Goal: Transaction & Acquisition: Purchase product/service

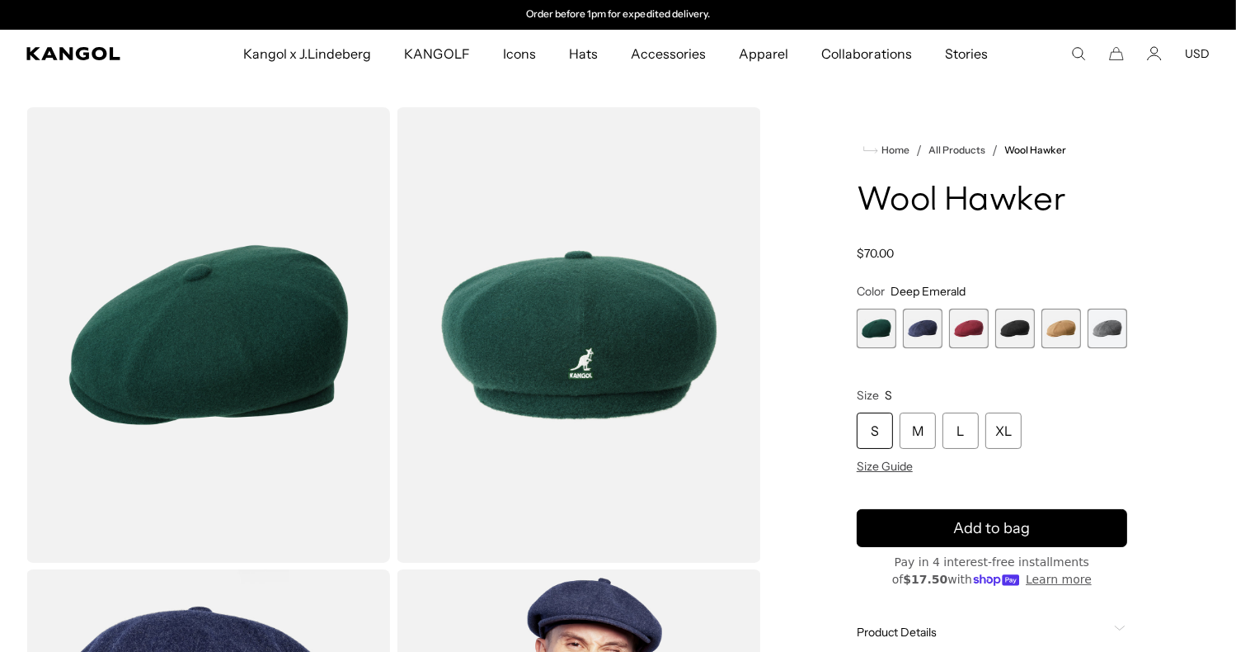
click at [918, 327] on span "2 of 6" at bounding box center [923, 329] width 40 height 40
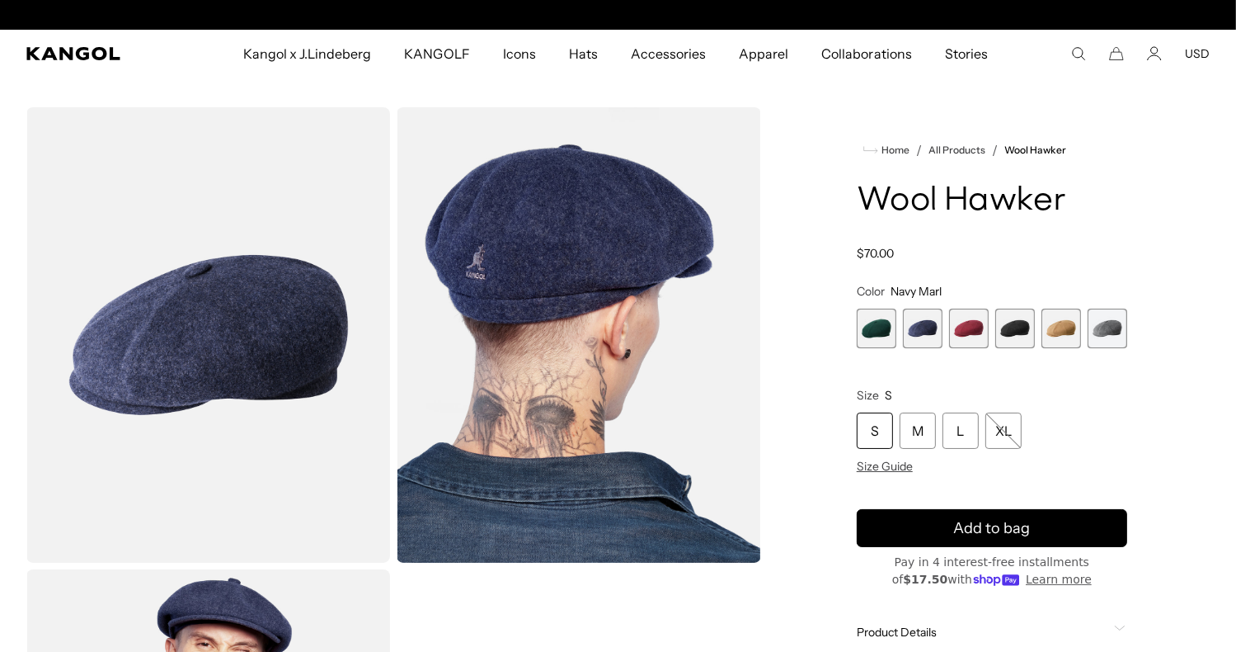
scroll to position [0, 340]
click at [973, 328] on span "3 of 6" at bounding box center [969, 329] width 40 height 40
click at [956, 338] on span "3 of 6" at bounding box center [969, 329] width 40 height 40
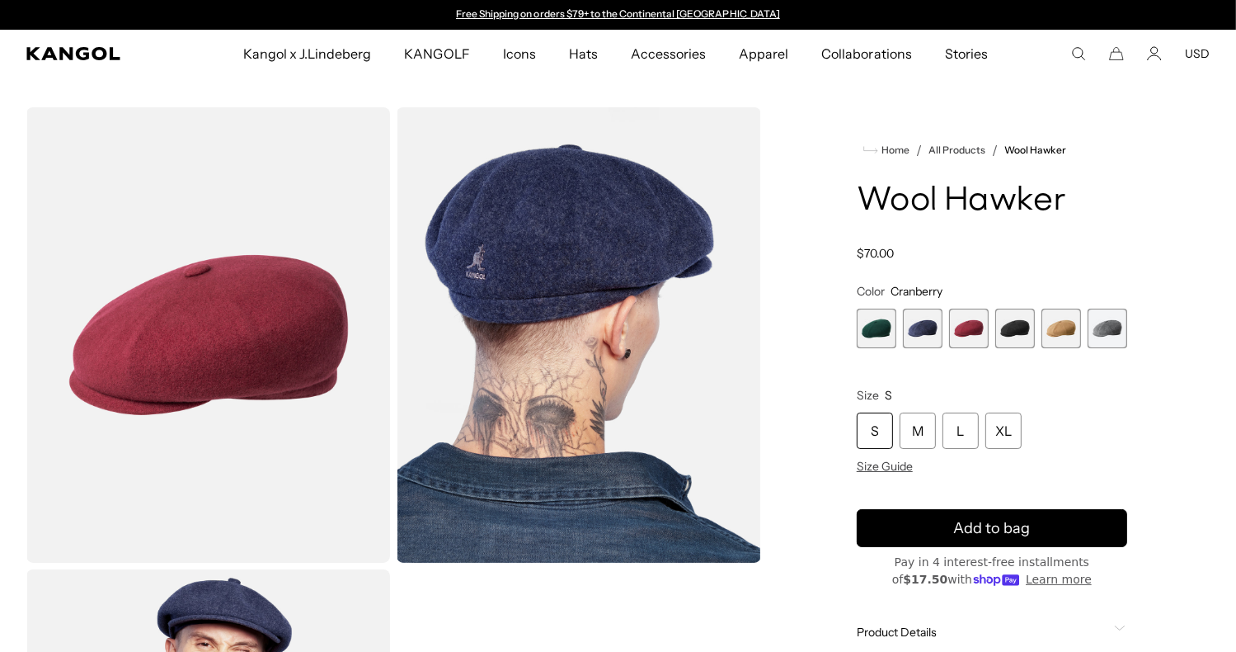
click at [1020, 331] on span "4 of 6" at bounding box center [1016, 329] width 40 height 40
click at [1010, 332] on span "4 of 6" at bounding box center [1016, 329] width 40 height 40
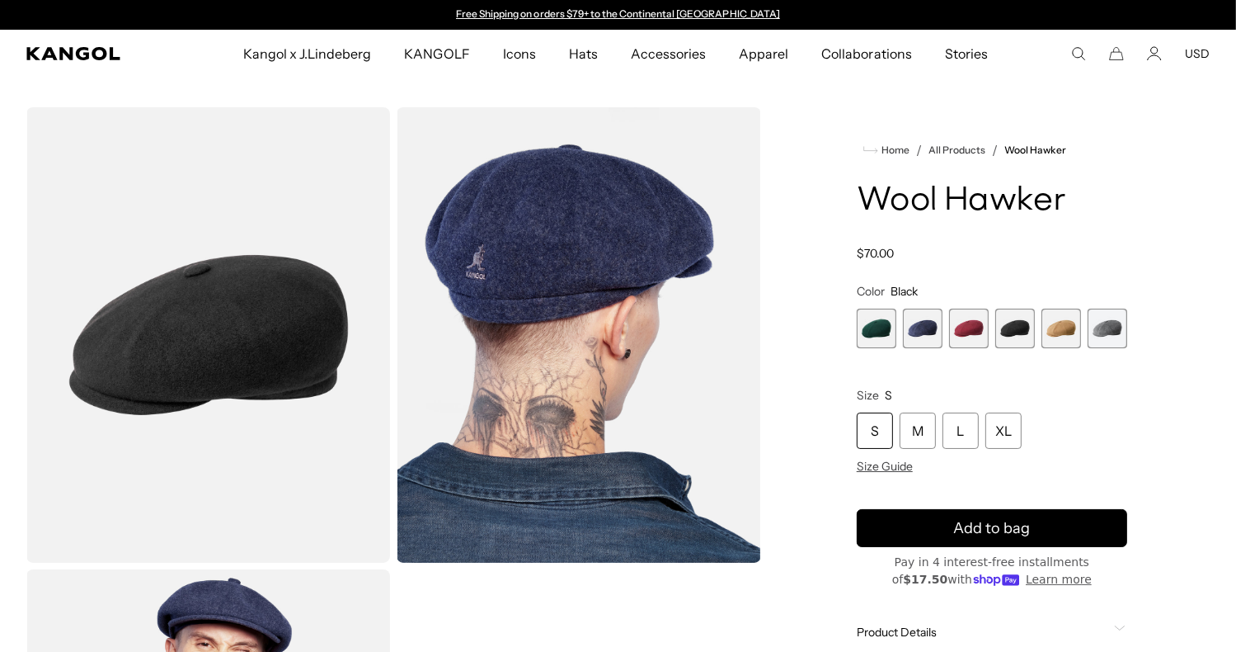
click at [498, 408] on img "Gallery Viewer" at bounding box center [579, 334] width 364 height 455
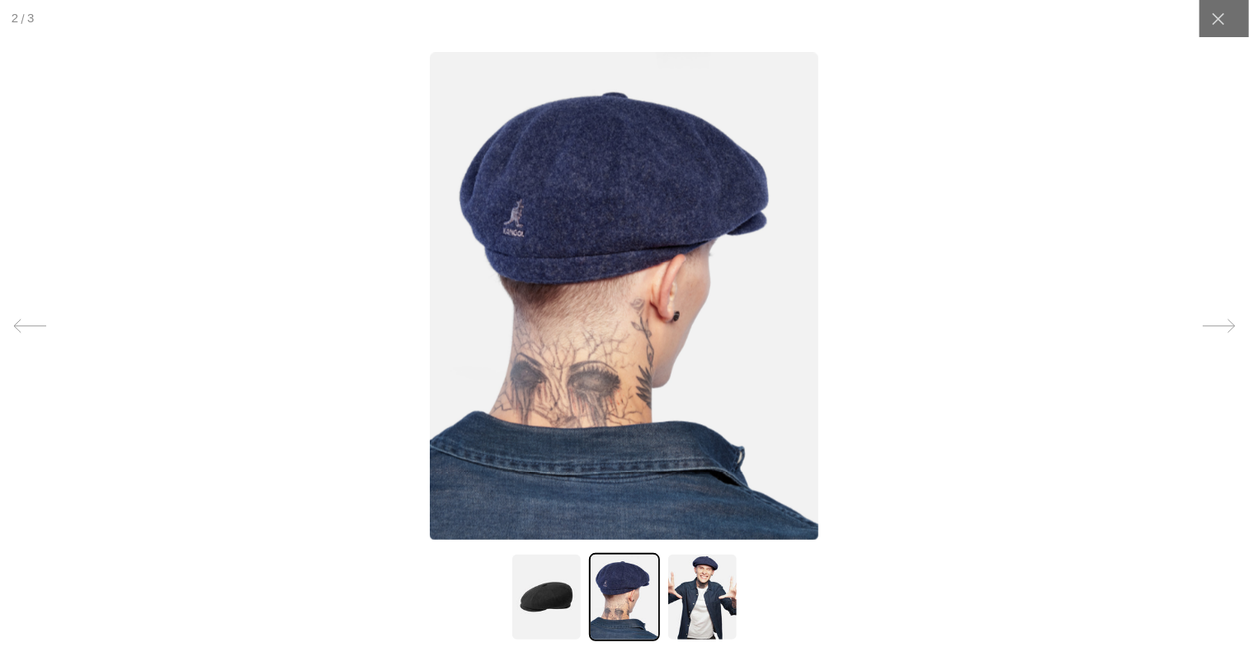
scroll to position [0, 340]
click at [540, 611] on img at bounding box center [546, 597] width 71 height 88
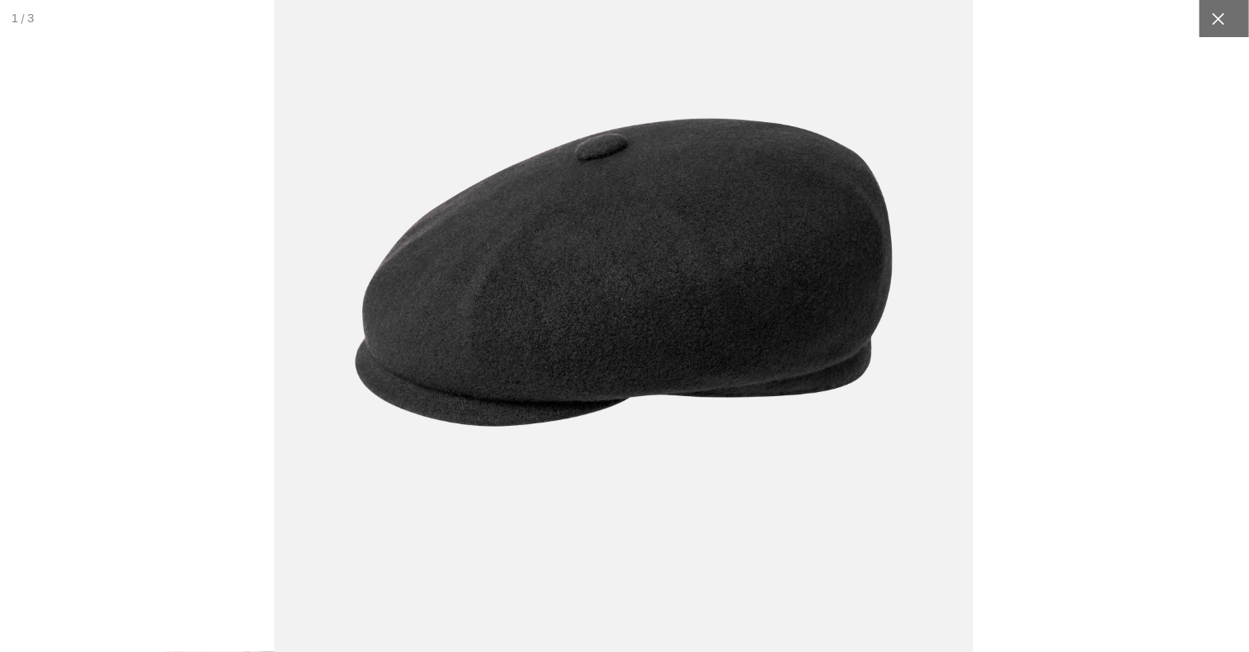
click at [1210, 22] on icon at bounding box center [1218, 19] width 16 height 16
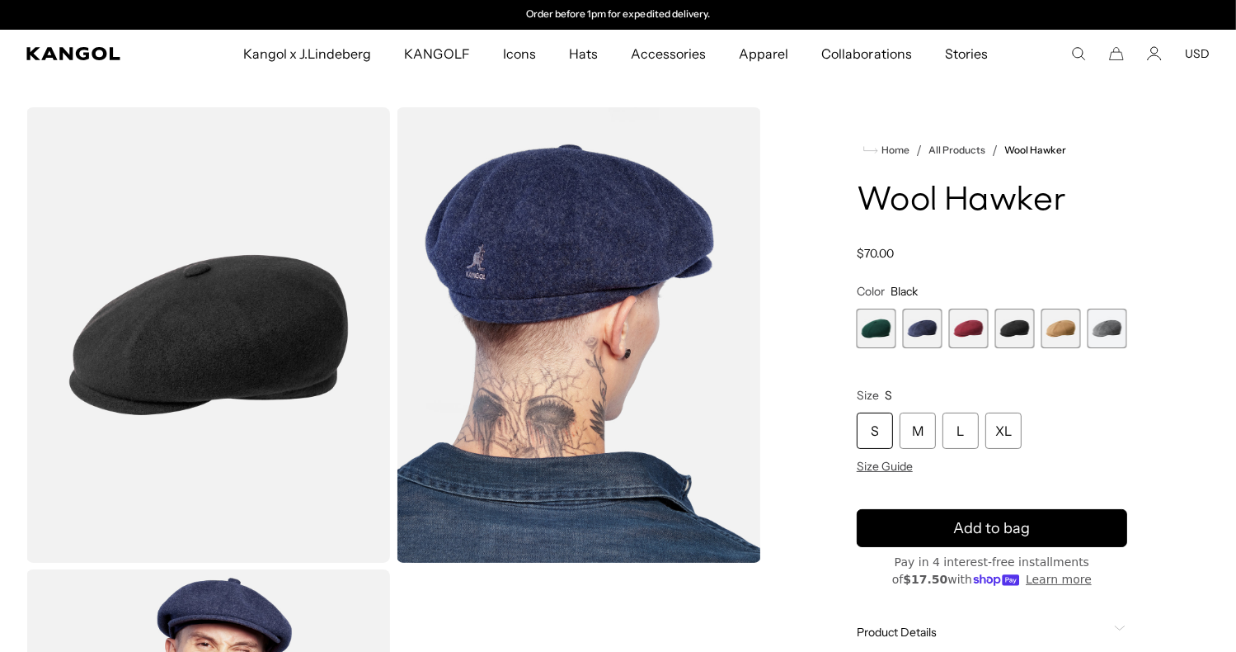
click at [1049, 337] on span "5 of 6" at bounding box center [1062, 329] width 40 height 40
click at [1062, 334] on span "5 of 6" at bounding box center [1062, 329] width 40 height 40
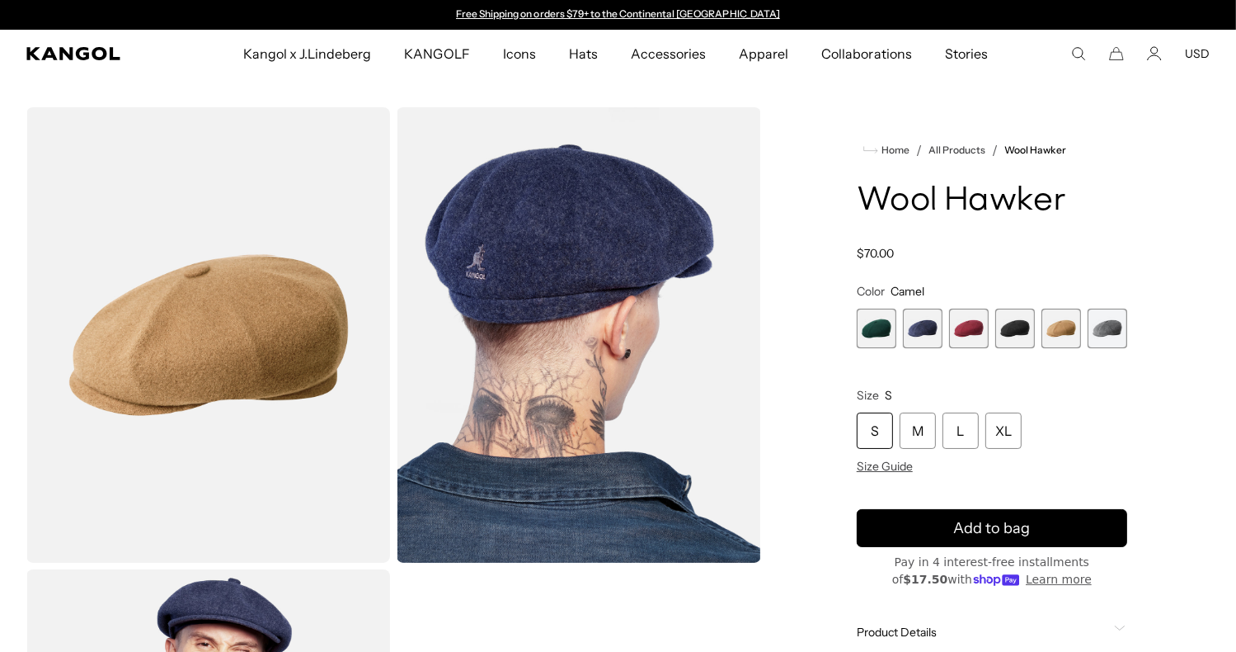
click at [1152, 324] on div "Home / All Products / Wool Hawker Wool Hawker Regular price $70.00 Regular pric…" at bounding box center [993, 565] width 436 height 917
